Goal: Task Accomplishment & Management: Use online tool/utility

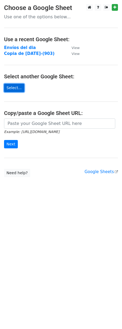
click at [16, 88] on link "Select..." at bounding box center [14, 88] width 20 height 8
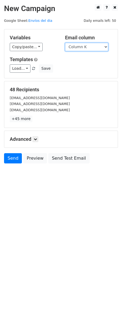
click at [101, 48] on select "Column A Column B Column C Column D Column E Column F Column G Column H Column …" at bounding box center [86, 47] width 43 height 8
click at [65, 43] on select "Column A Column B Column C Column D Column E Column F Column G Column H Column …" at bounding box center [86, 47] width 43 height 8
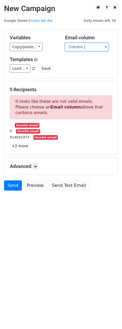
click at [104, 49] on select "Column A Column B Column C Column D Column E Column F Column G Column H Column …" at bounding box center [86, 47] width 43 height 8
select select "Column K"
click at [65, 43] on select "Column A Column B Column C Column D Column E Column F Column G Column H Column …" at bounding box center [86, 47] width 43 height 8
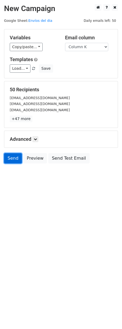
click at [14, 160] on link "Send" at bounding box center [13, 158] width 18 height 10
